Goal: Check status: Check status

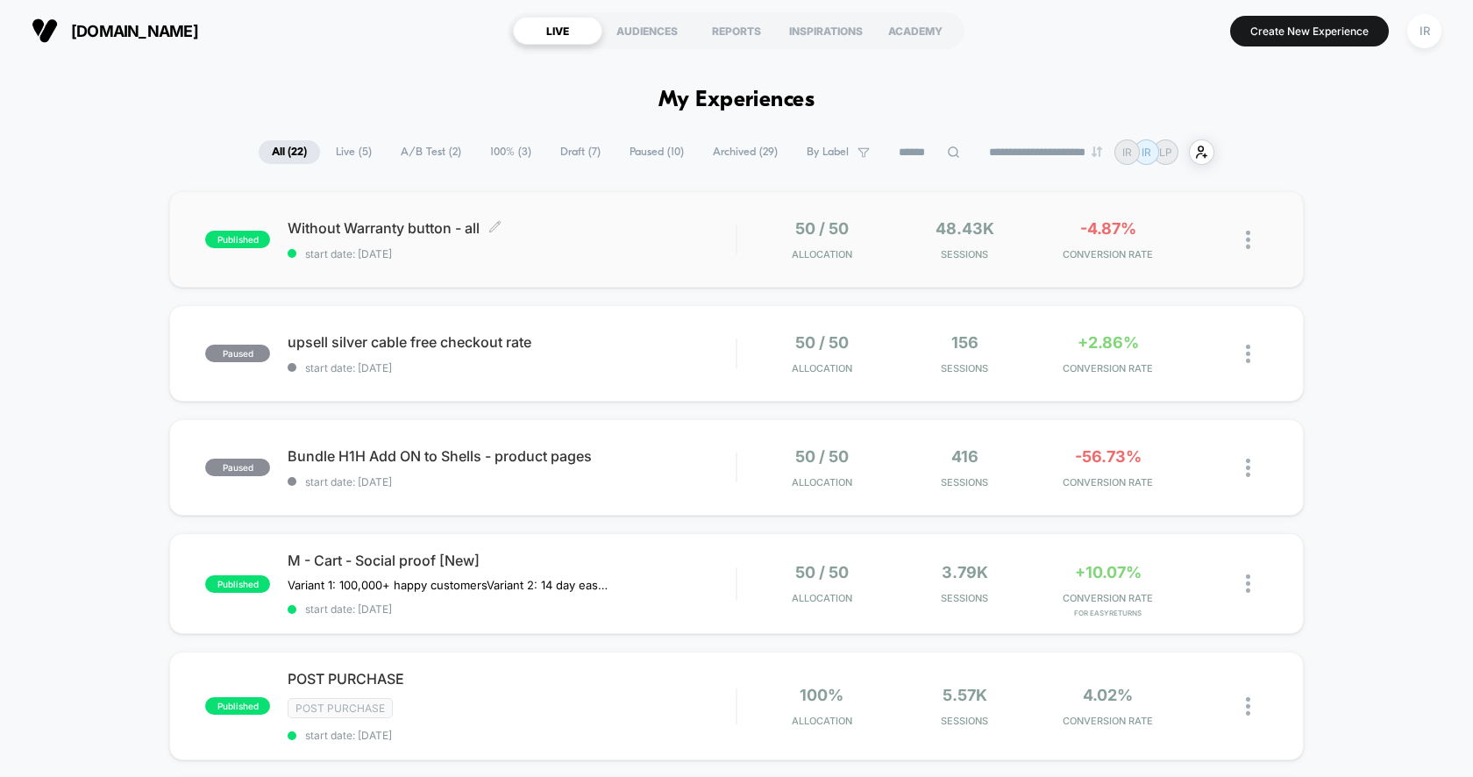
click at [694, 230] on span "Without Warranty button - all Click to edit experience details" at bounding box center [512, 228] width 448 height 18
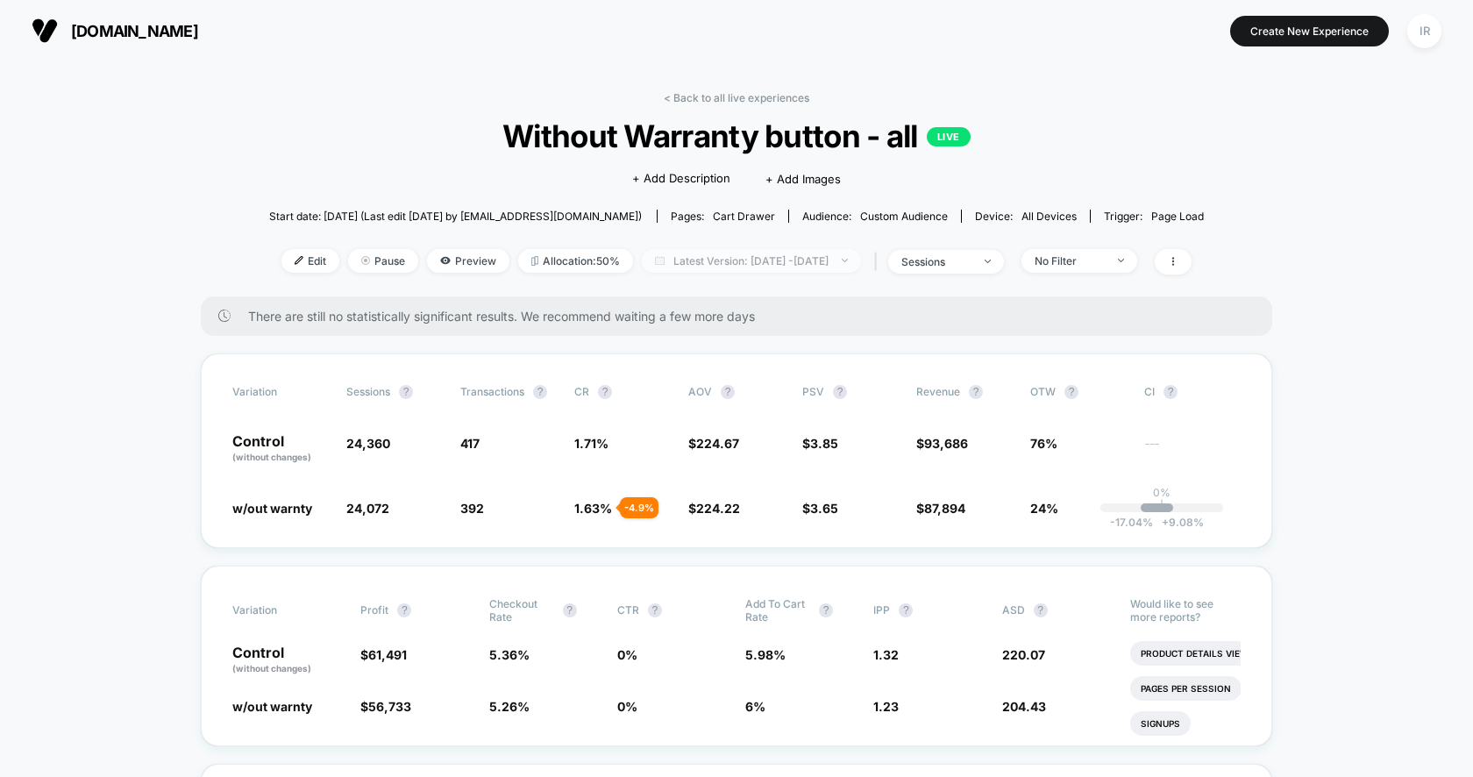
click at [658, 252] on span "Latest Version: [DATE] - [DATE]" at bounding box center [751, 261] width 219 height 24
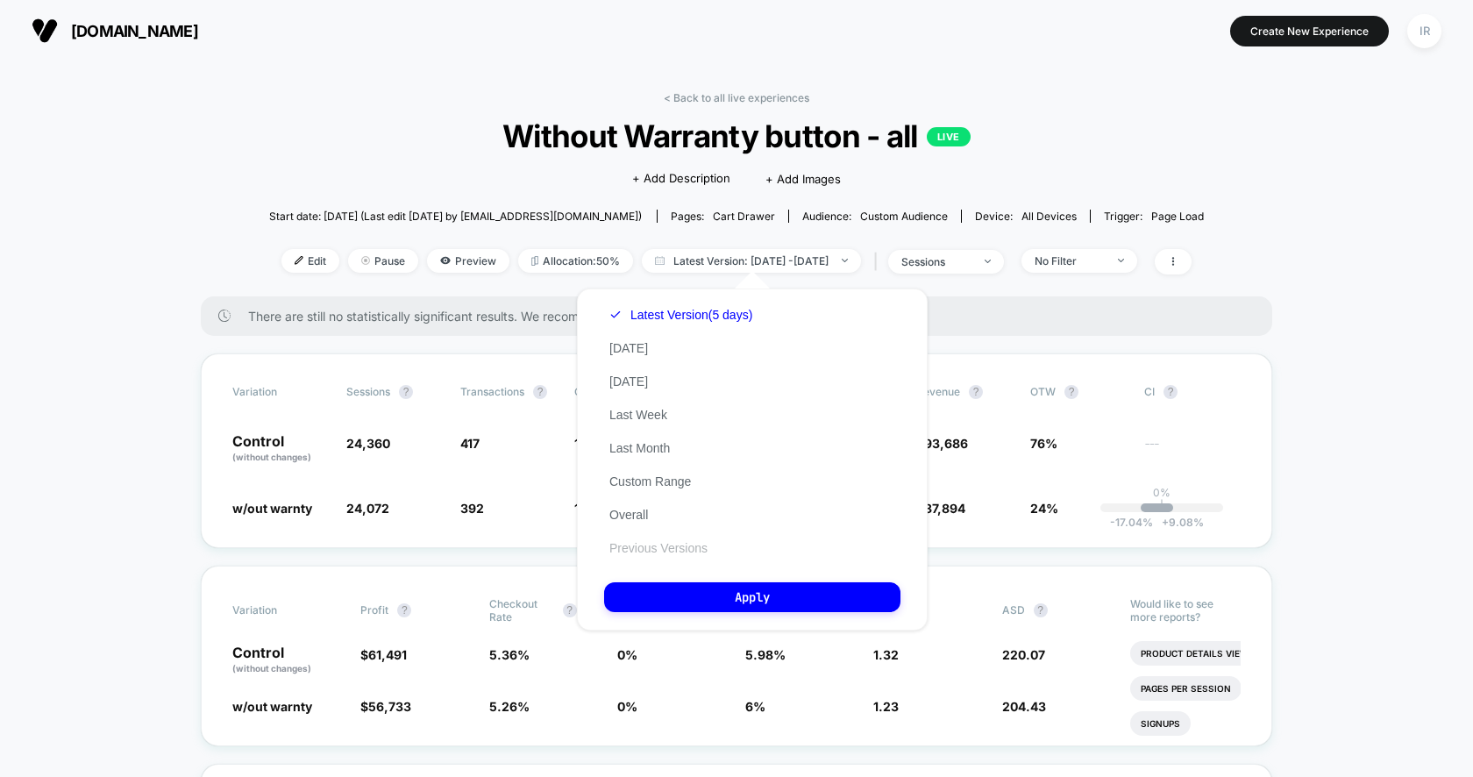
click at [679, 551] on button "Previous Versions" at bounding box center [658, 548] width 109 height 16
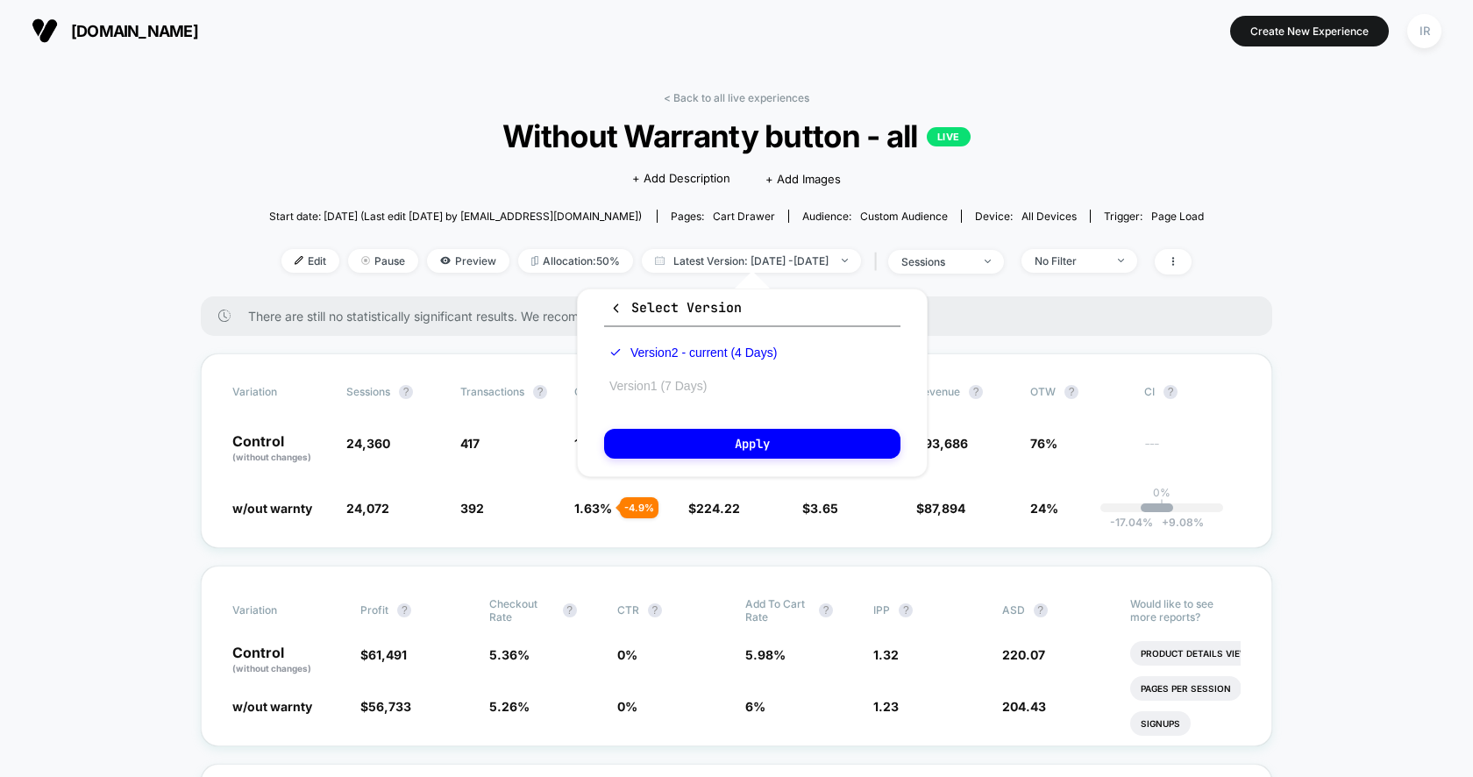
click at [679, 379] on button "Version 1 (7 Days)" at bounding box center [658, 386] width 108 height 16
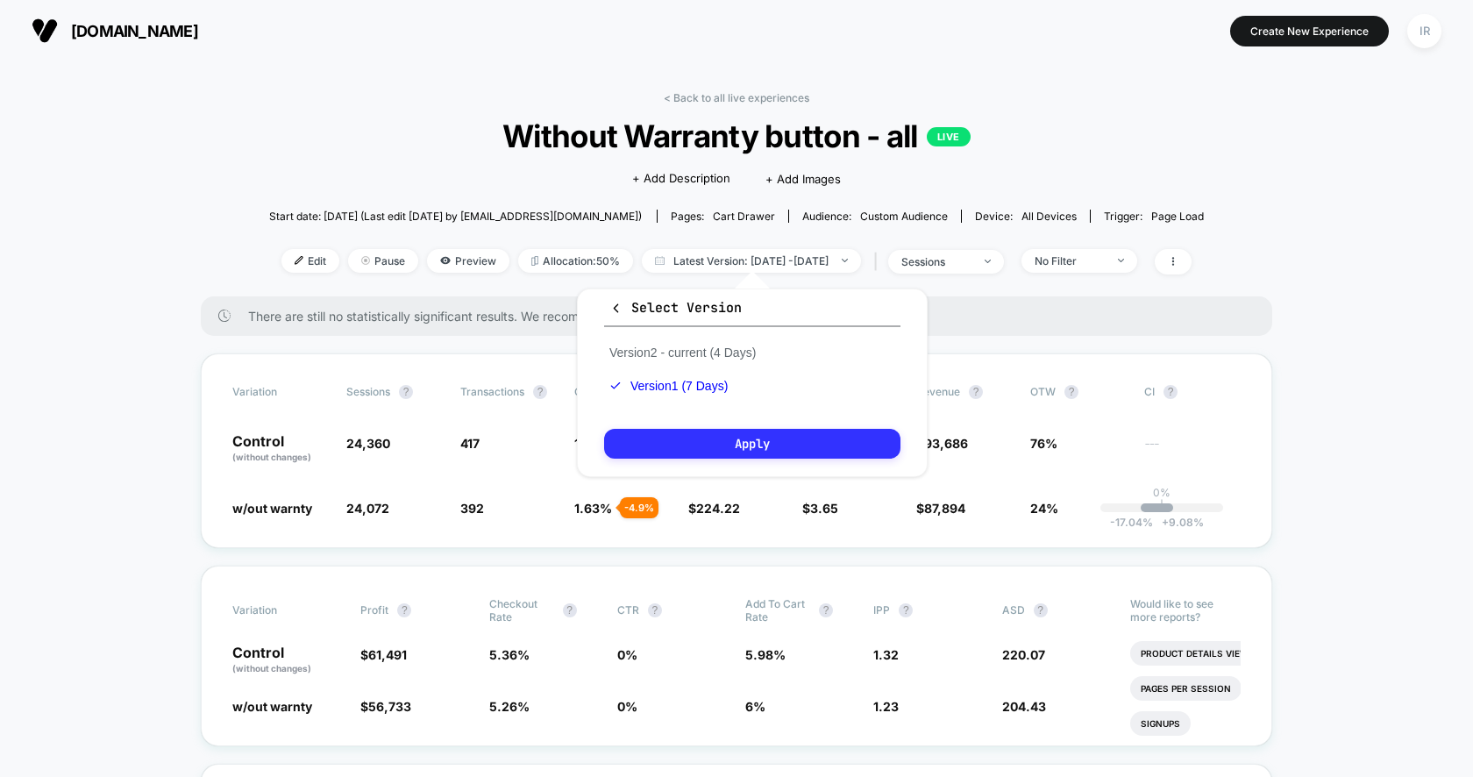
click at [679, 451] on button "Apply" at bounding box center [752, 444] width 296 height 30
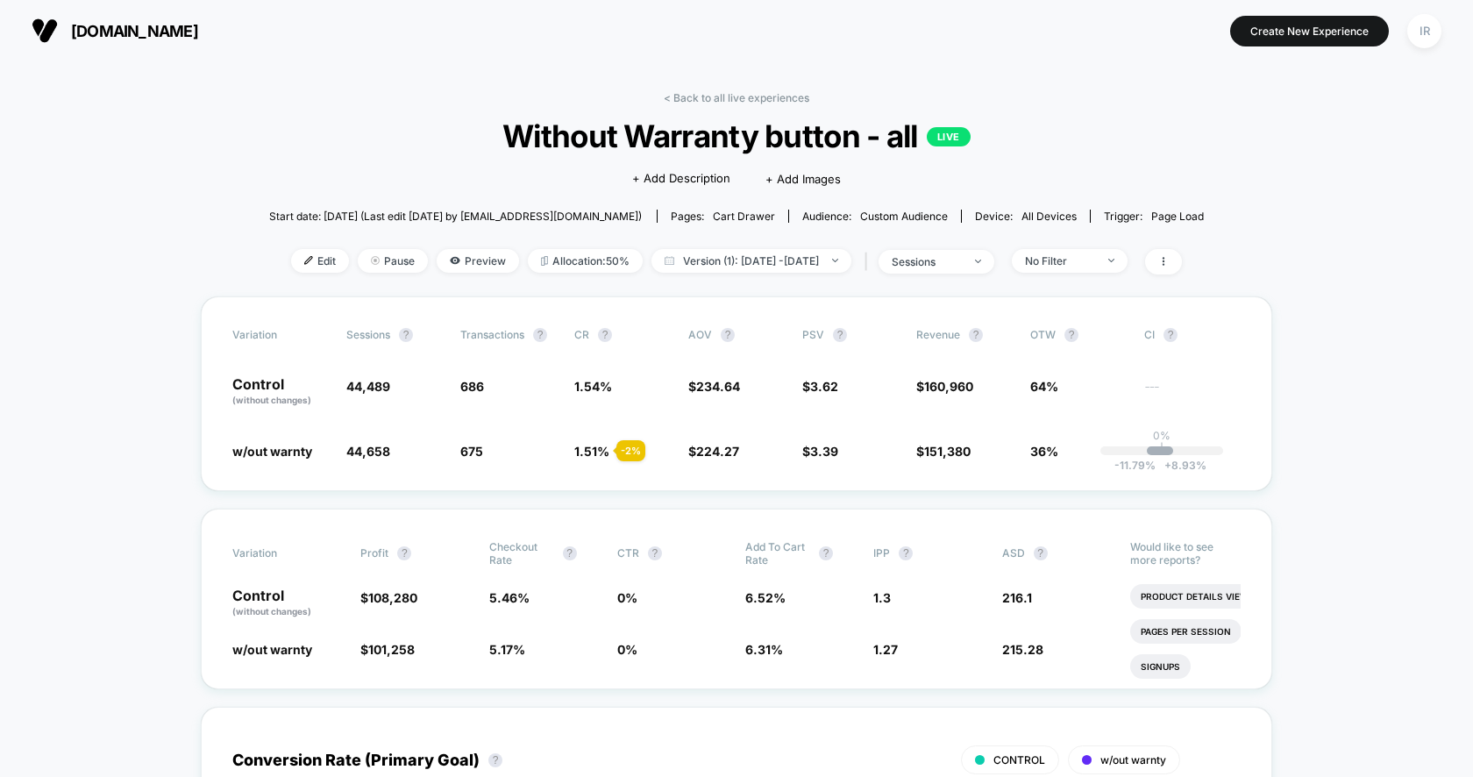
click at [830, 274] on div "< Back to all live experiences Without Warranty button - all LIVE Click to edit…" at bounding box center [736, 193] width 935 height 205
click at [830, 264] on span "Version (1): [DATE] - [DATE]" at bounding box center [751, 261] width 200 height 24
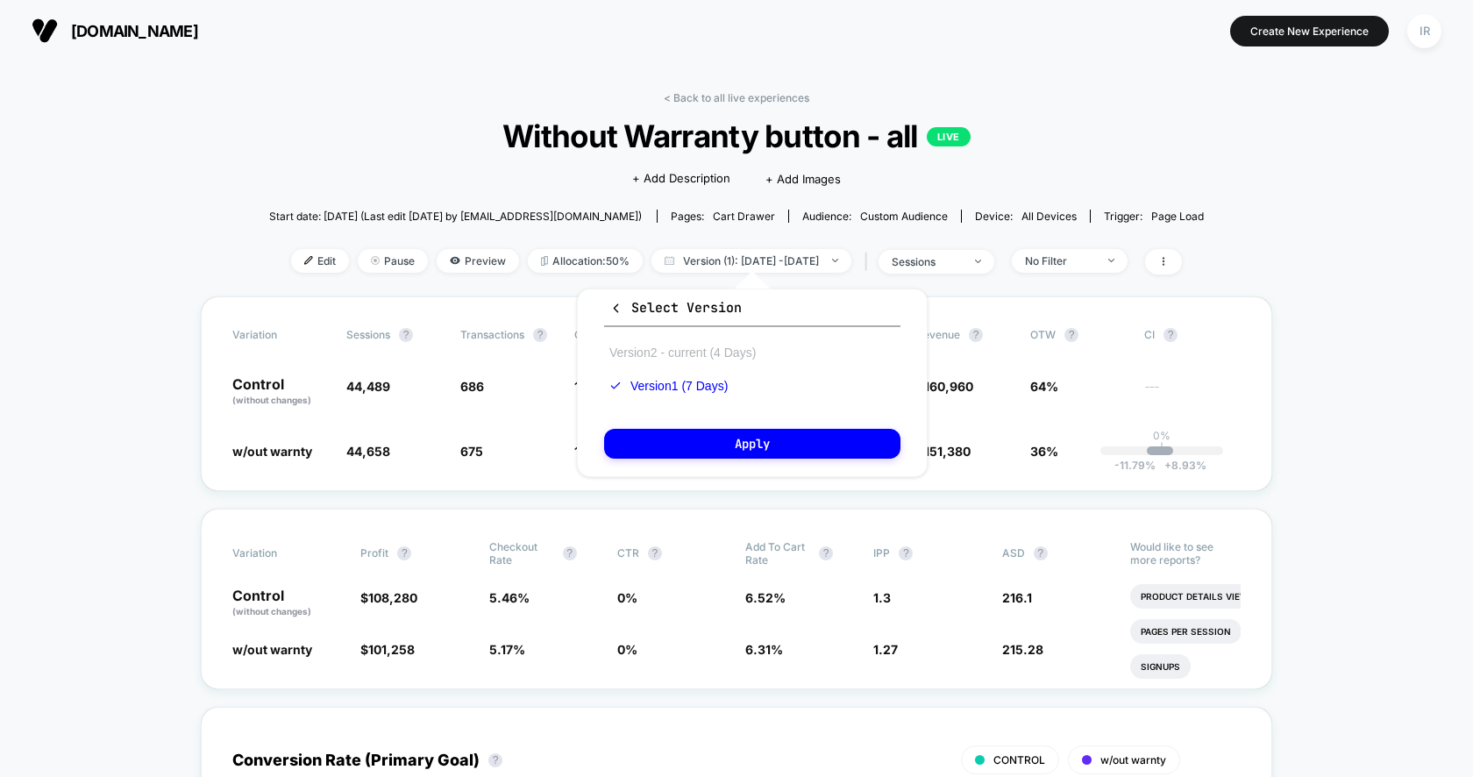
click at [722, 345] on button "Version 2 - current (4 Days)" at bounding box center [682, 353] width 157 height 16
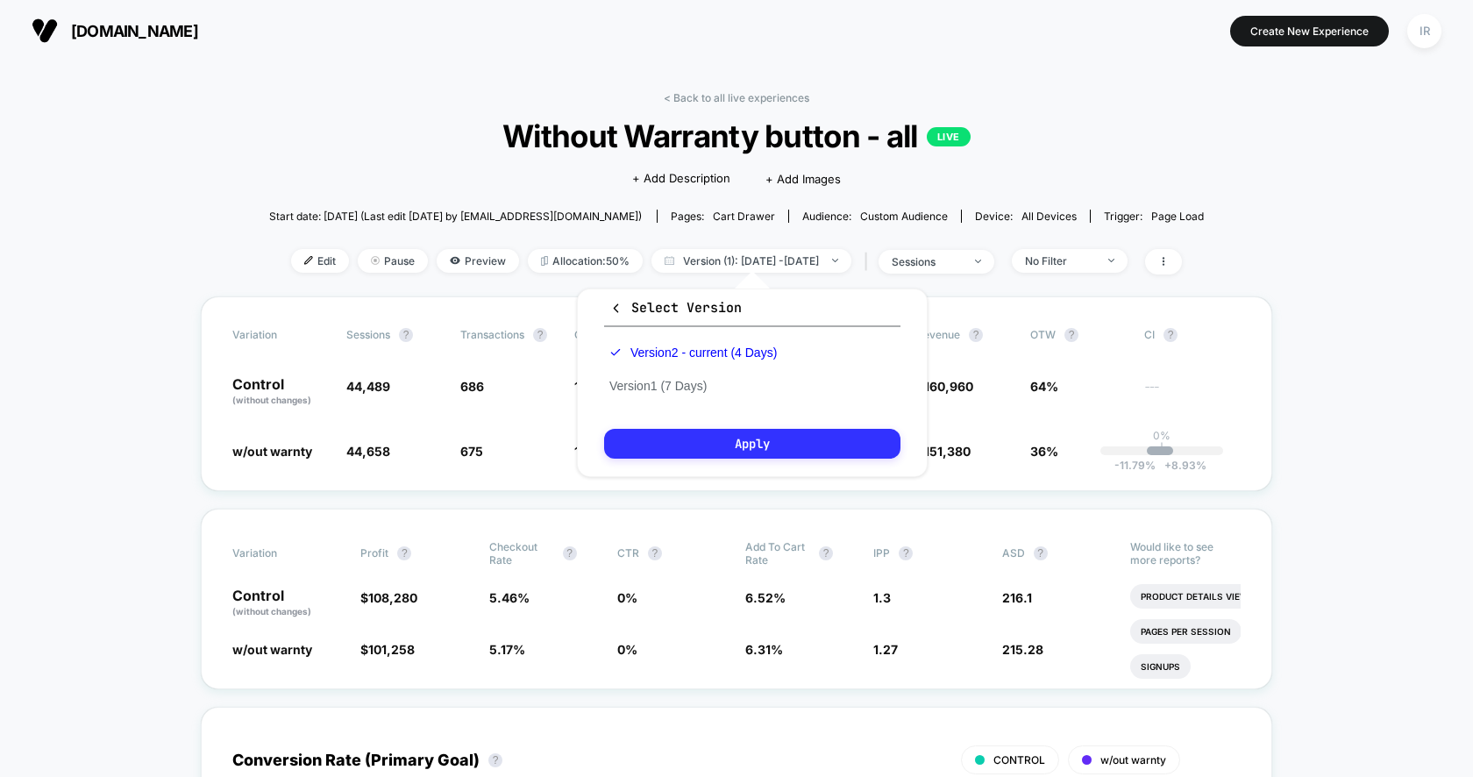
click at [716, 454] on button "Apply" at bounding box center [752, 444] width 296 height 30
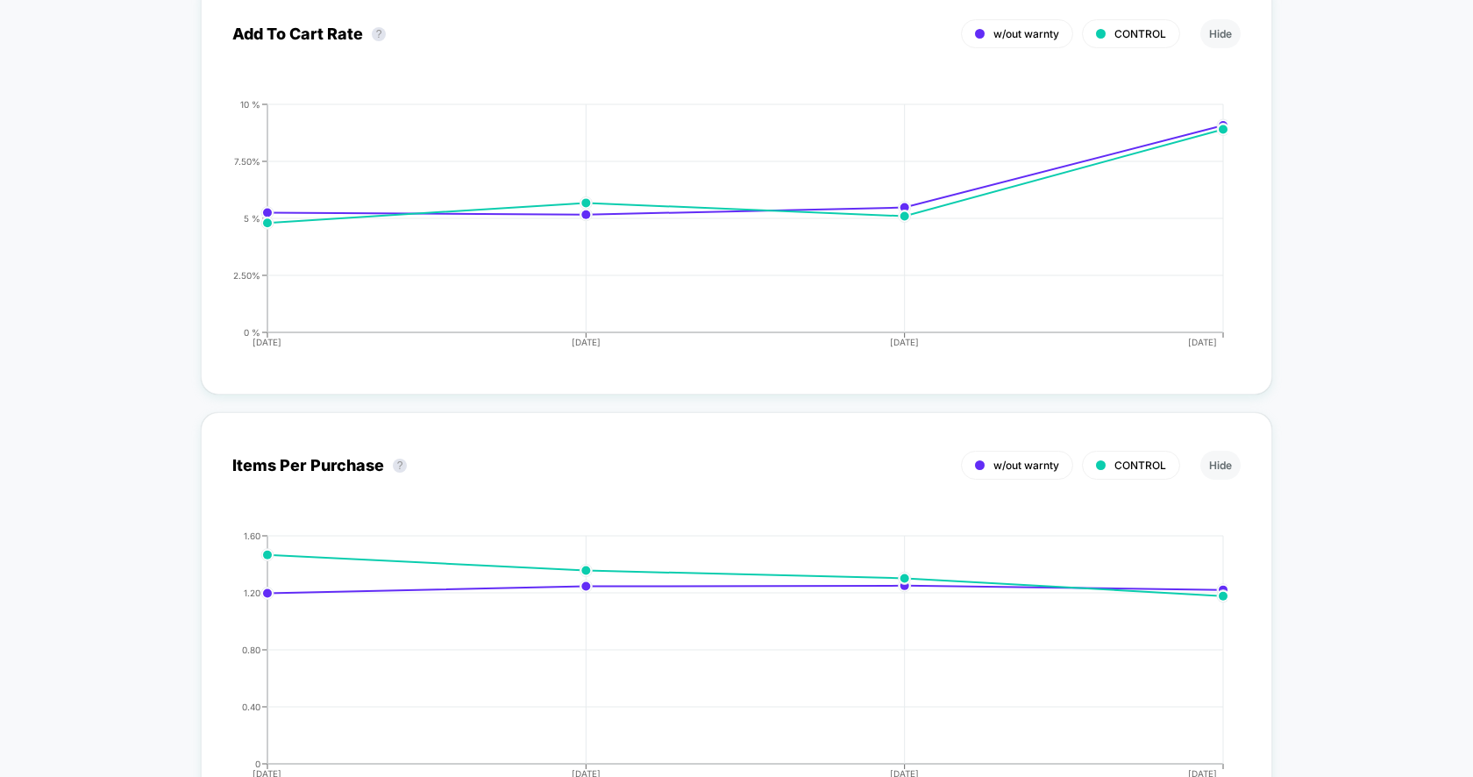
scroll to position [4035, 0]
